Goal: Information Seeking & Learning: Check status

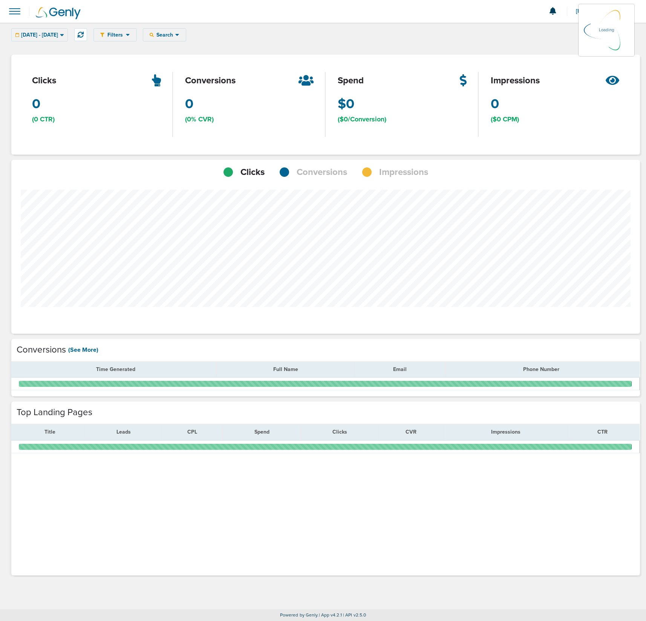
scroll to position [587, 620]
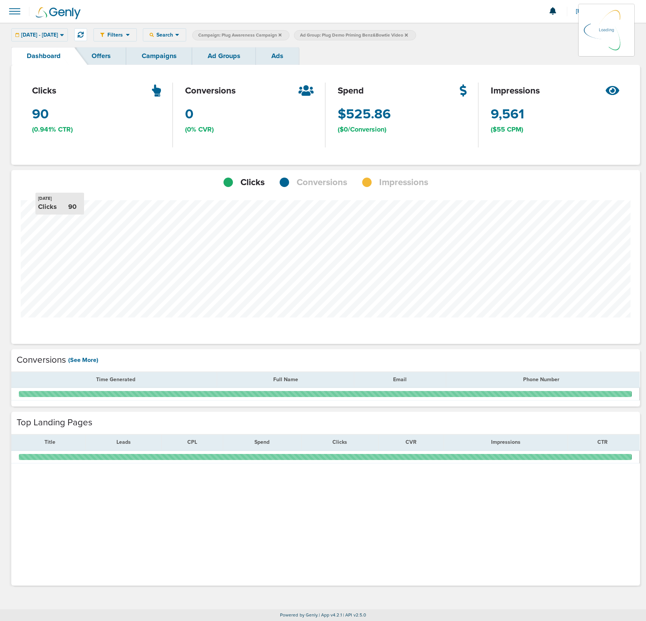
scroll to position [532, 623]
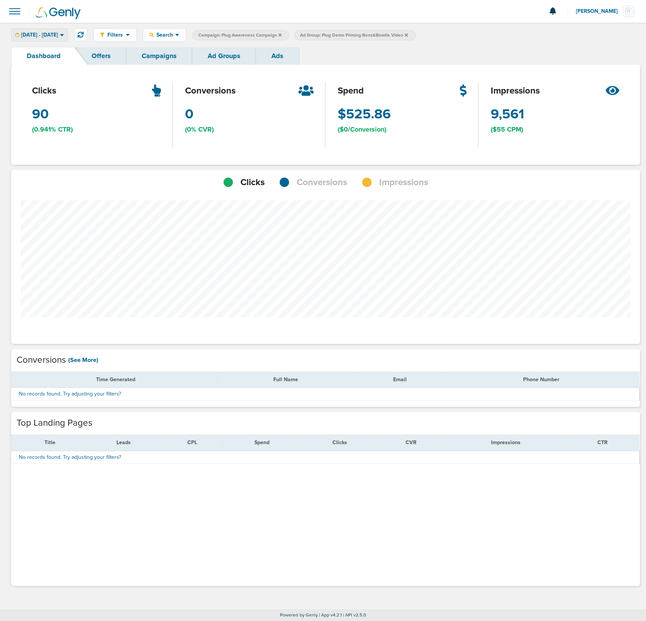
click at [58, 34] on span "[DATE] - [DATE]" at bounding box center [39, 34] width 37 height 5
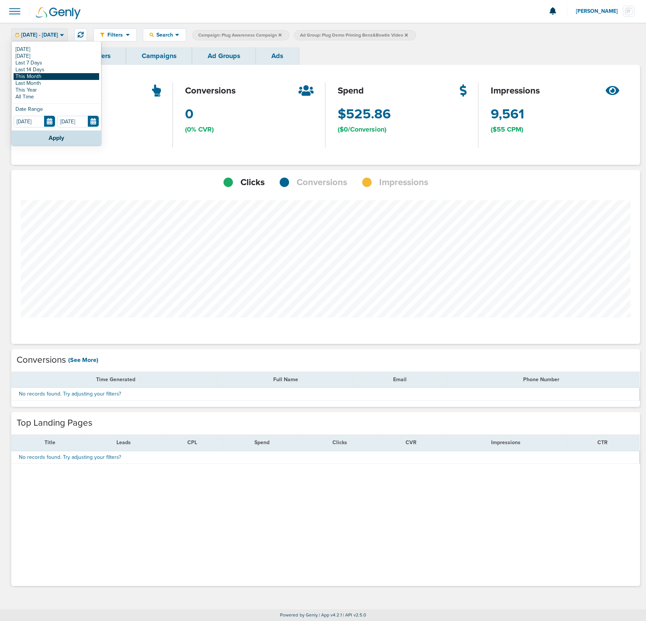
click at [60, 78] on link "This Month" at bounding box center [57, 76] width 86 height 7
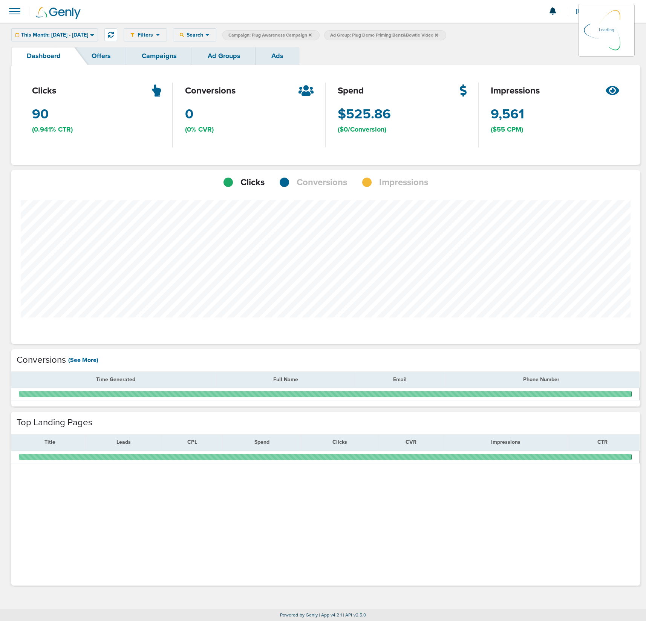
scroll to position [532, 623]
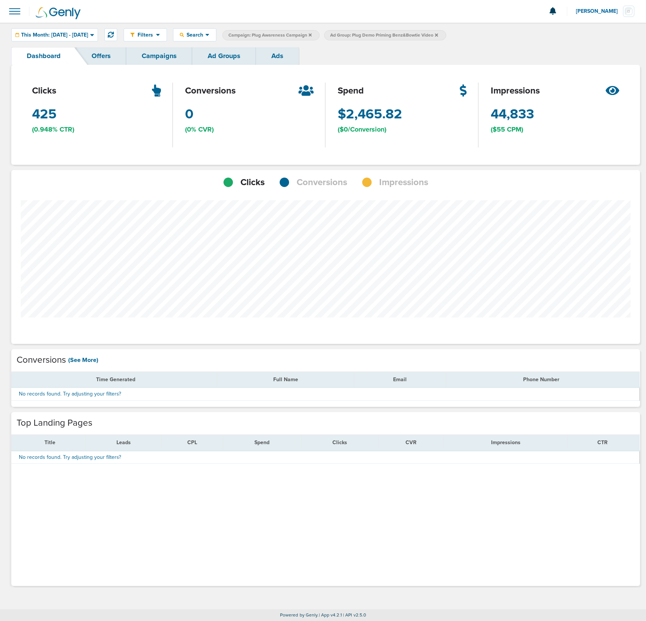
click at [386, 181] on span "Impressions" at bounding box center [403, 182] width 49 height 13
click at [291, 185] on div "Conversions" at bounding box center [313, 182] width 67 height 13
click at [380, 184] on span "Impressions" at bounding box center [403, 182] width 49 height 13
click at [312, 35] on icon at bounding box center [310, 34] width 3 height 3
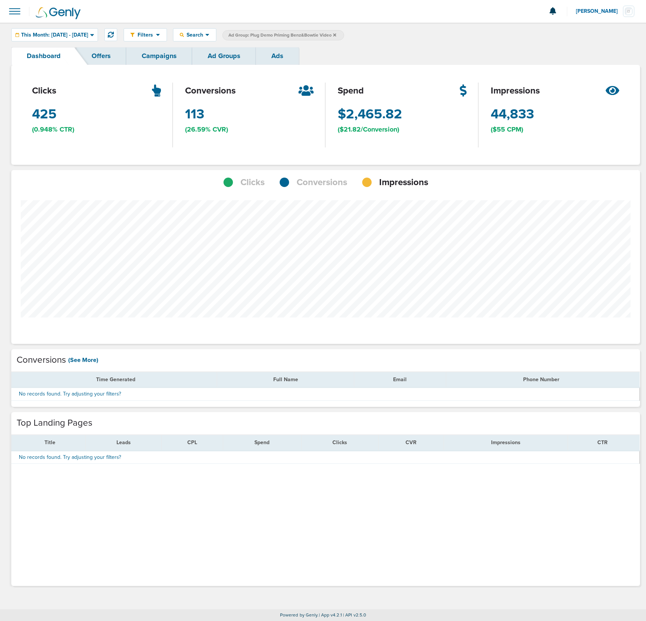
click at [344, 35] on label "Ad Group: Plug Demo Priming Benz&Bowtie Video" at bounding box center [283, 35] width 122 height 10
click at [336, 33] on icon at bounding box center [334, 35] width 3 height 5
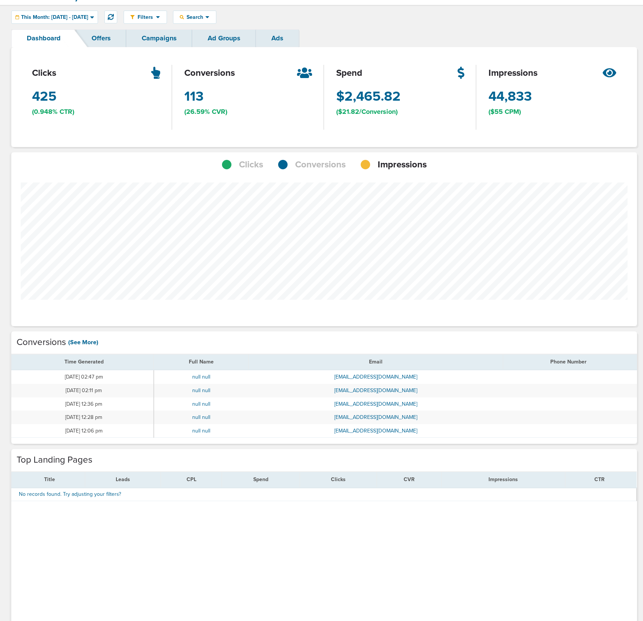
scroll to position [50, 0]
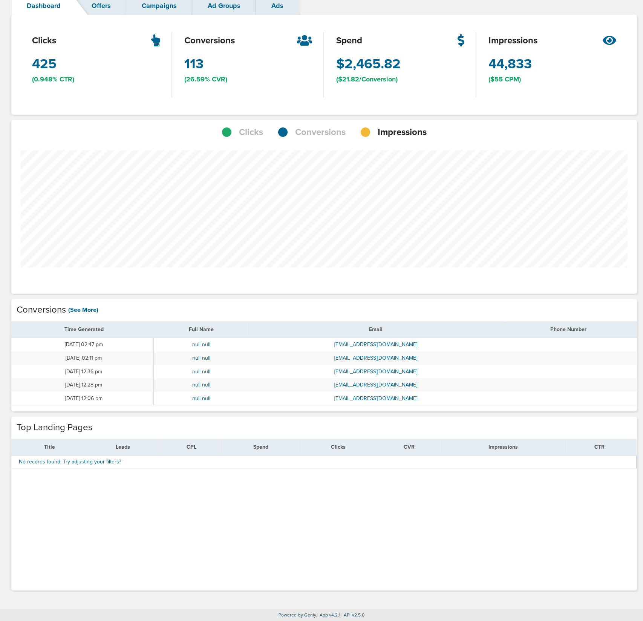
click at [93, 308] on link "(See More)" at bounding box center [83, 310] width 30 height 8
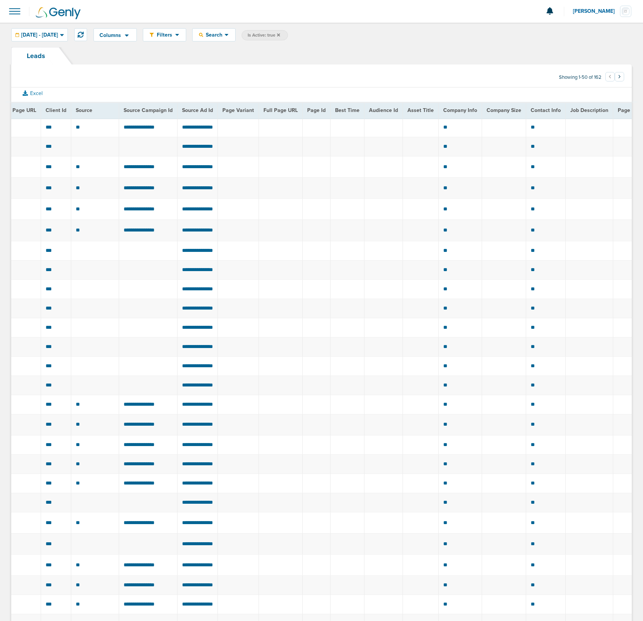
scroll to position [0, 892]
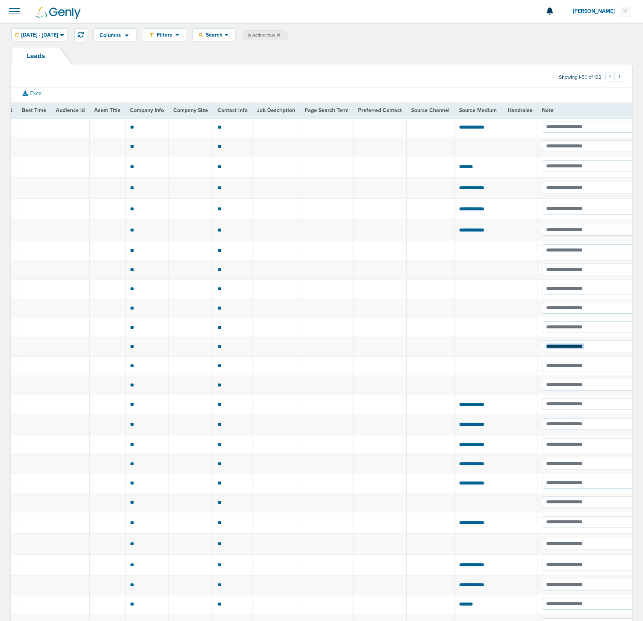
drag, startPoint x: 380, startPoint y: 374, endPoint x: 423, endPoint y: 354, distance: 47.0
click at [455, 351] on td at bounding box center [479, 346] width 49 height 19
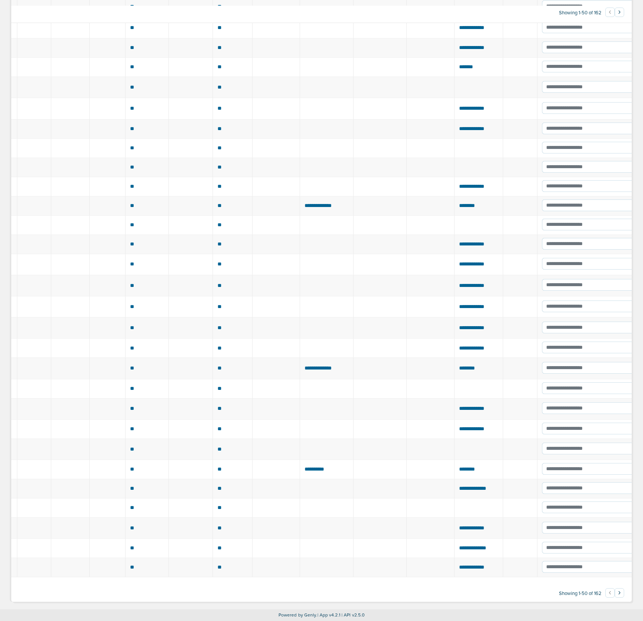
scroll to position [603, 0]
drag, startPoint x: 398, startPoint y: 548, endPoint x: 317, endPoint y: 547, distance: 80.3
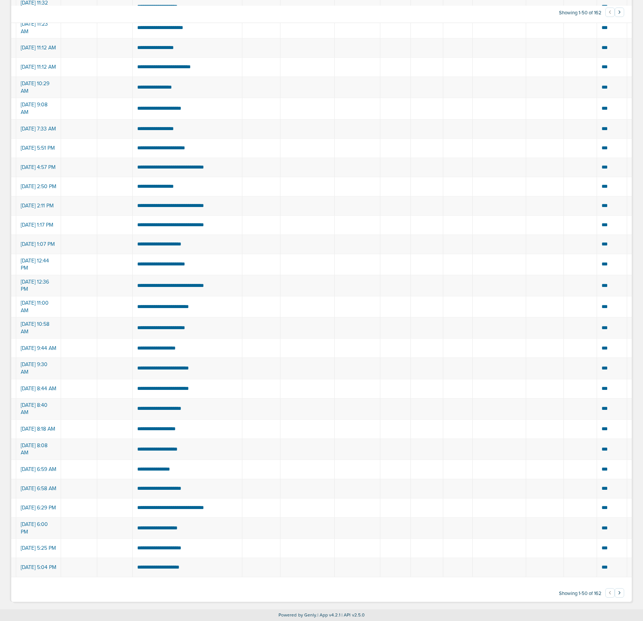
scroll to position [0, 0]
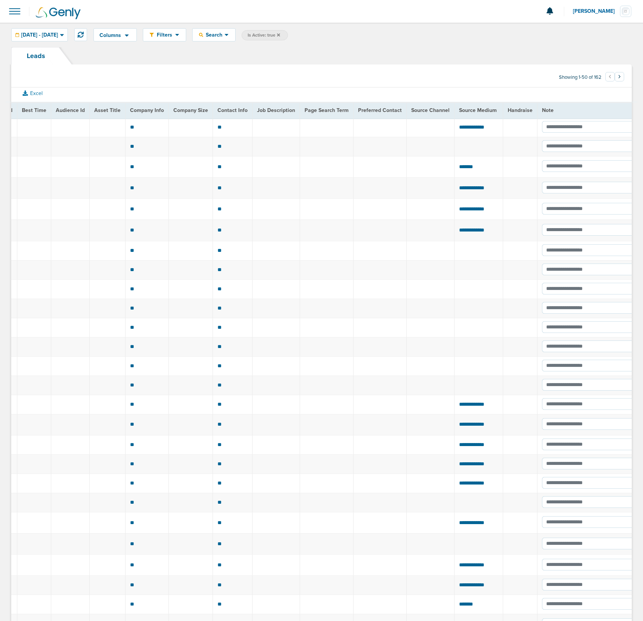
click at [619, 77] on button "›" at bounding box center [619, 76] width 9 height 9
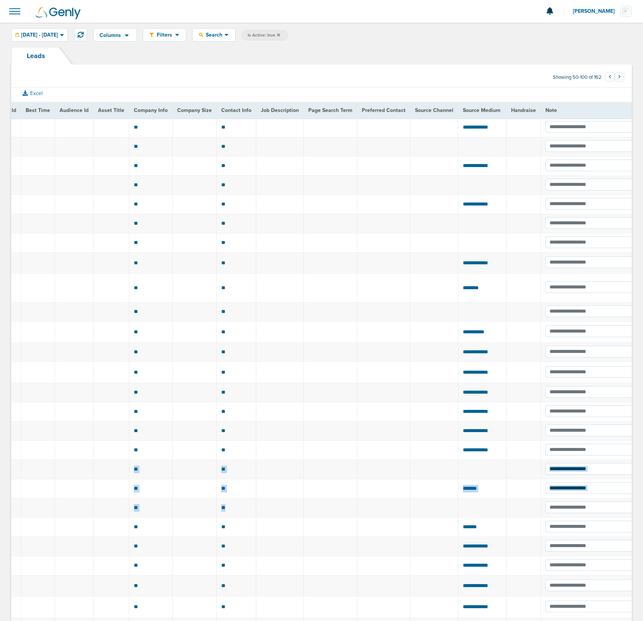
scroll to position [0, 427]
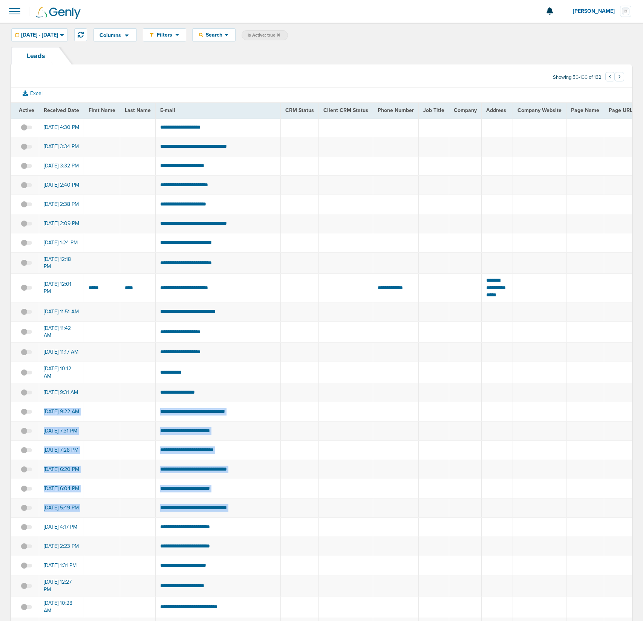
drag, startPoint x: 376, startPoint y: 547, endPoint x: 350, endPoint y: 410, distance: 140.1
click at [383, 402] on td at bounding box center [396, 392] width 46 height 19
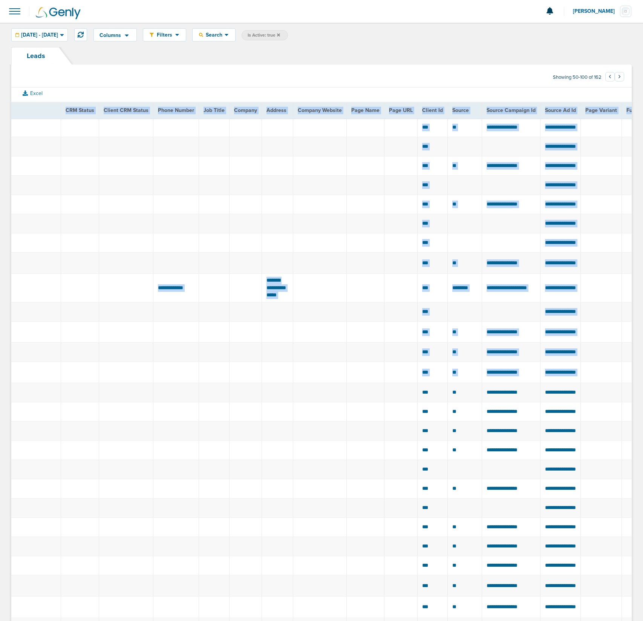
scroll to position [0, 0]
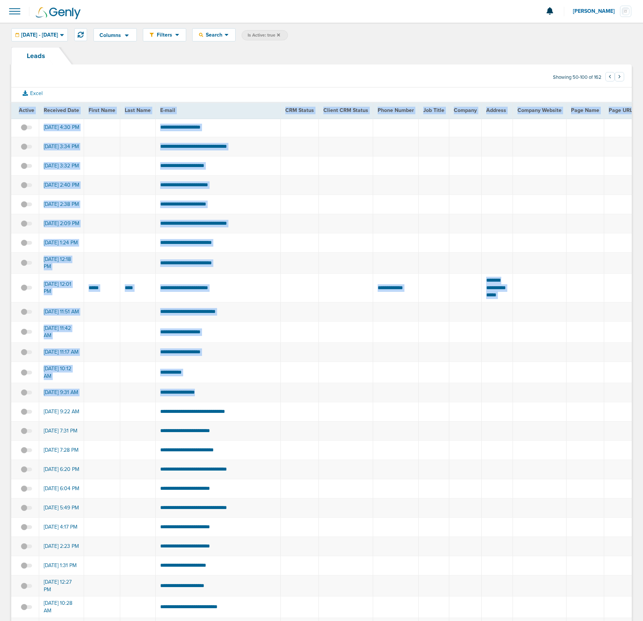
drag, startPoint x: 381, startPoint y: 411, endPoint x: -177, endPoint y: 397, distance: 558.4
click at [0, 397] on html "Notifications You have no unread notifications [PERSON_NAME] Profile Sign Out C…" at bounding box center [321, 310] width 643 height 621
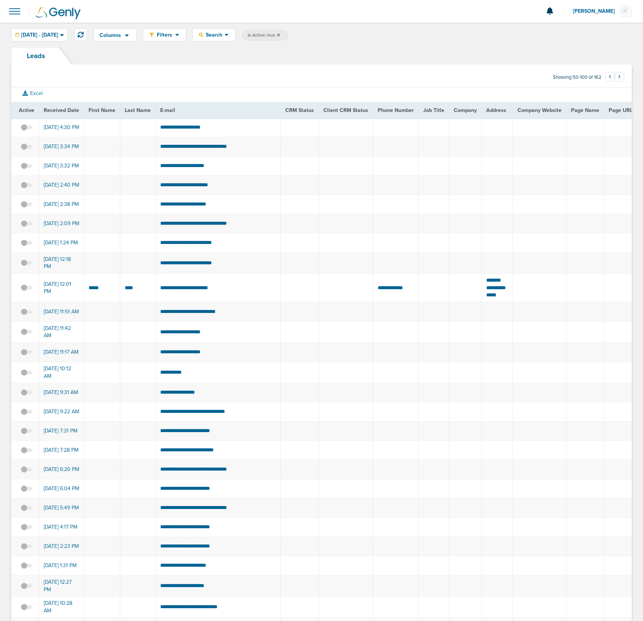
click at [304, 321] on td at bounding box center [300, 311] width 38 height 19
click at [43, 56] on link "Leads" at bounding box center [35, 55] width 49 height 17
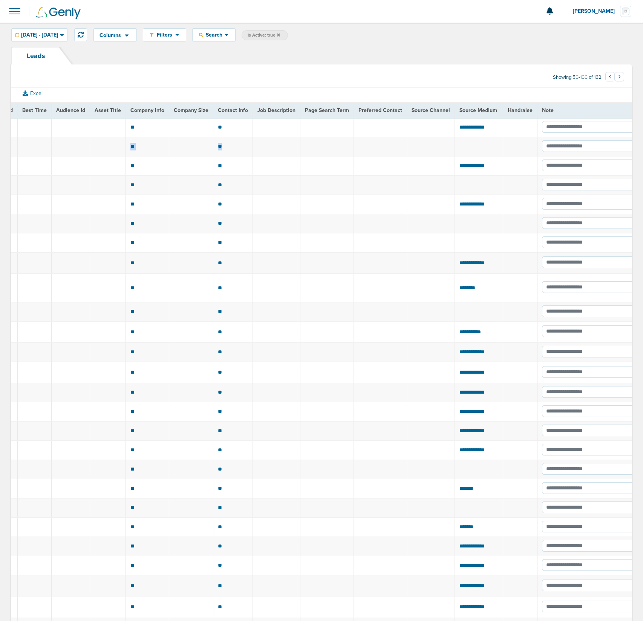
drag, startPoint x: 586, startPoint y: 166, endPoint x: 241, endPoint y: 157, distance: 345.7
click at [550, 125] on input "text" at bounding box center [589, 127] width 95 height 12
click at [619, 125] on select "**********" at bounding box center [593, 127] width 102 height 12
drag, startPoint x: 325, startPoint y: 83, endPoint x: 200, endPoint y: 58, distance: 127.6
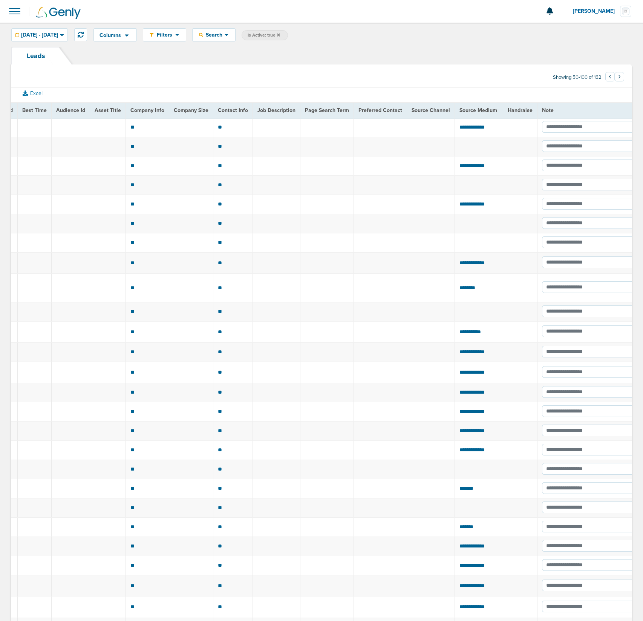
click at [325, 83] on section "Showing 50-100 of 162 ‹ 1 2 3 ›" at bounding box center [321, 78] width 620 height 17
click at [52, 13] on img at bounding box center [58, 13] width 45 height 12
click at [16, 13] on span at bounding box center [14, 11] width 17 height 17
click at [41, 34] on link "Campaign Manager" at bounding box center [39, 33] width 79 height 20
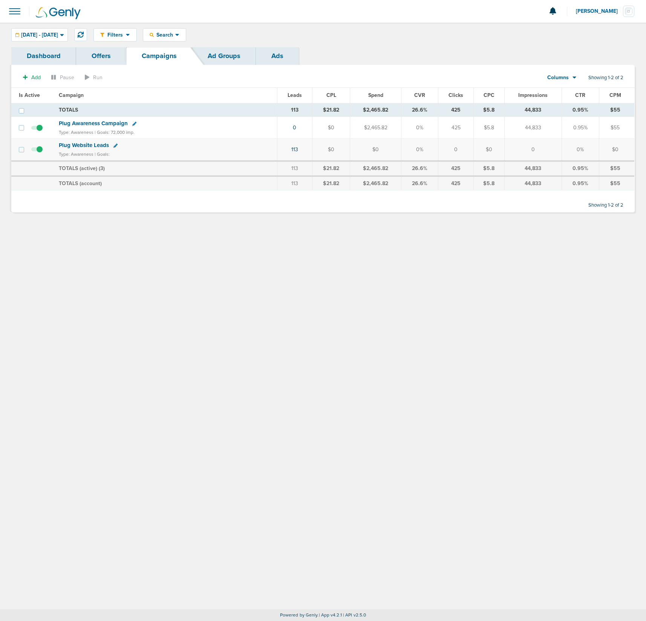
drag, startPoint x: 148, startPoint y: 303, endPoint x: 4, endPoint y: 329, distance: 146.5
click at [148, 303] on div "Filters Active Only Settings Status Active Inactive Objectives MQL SQL Traffic …" at bounding box center [323, 316] width 646 height 586
